Goal: Communication & Community: Answer question/provide support

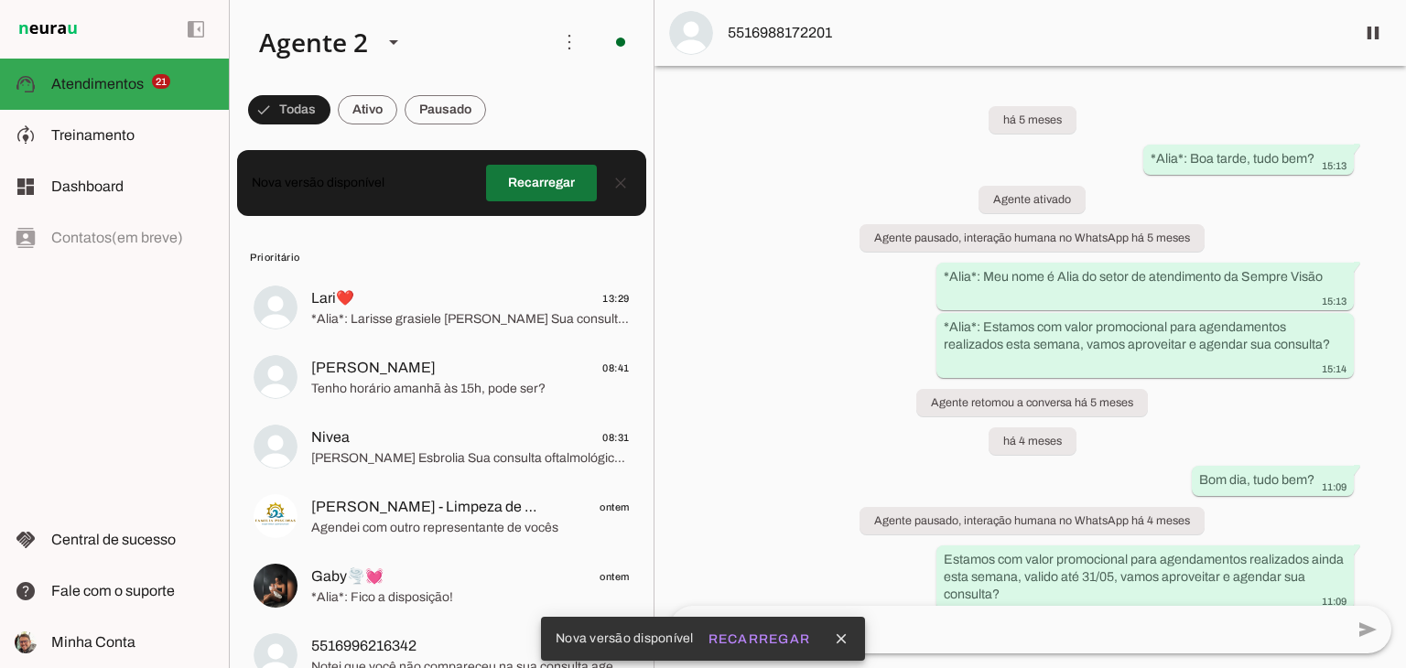
click at [505, 184] on span at bounding box center [541, 183] width 111 height 44
